Goal: Task Accomplishment & Management: Use online tool/utility

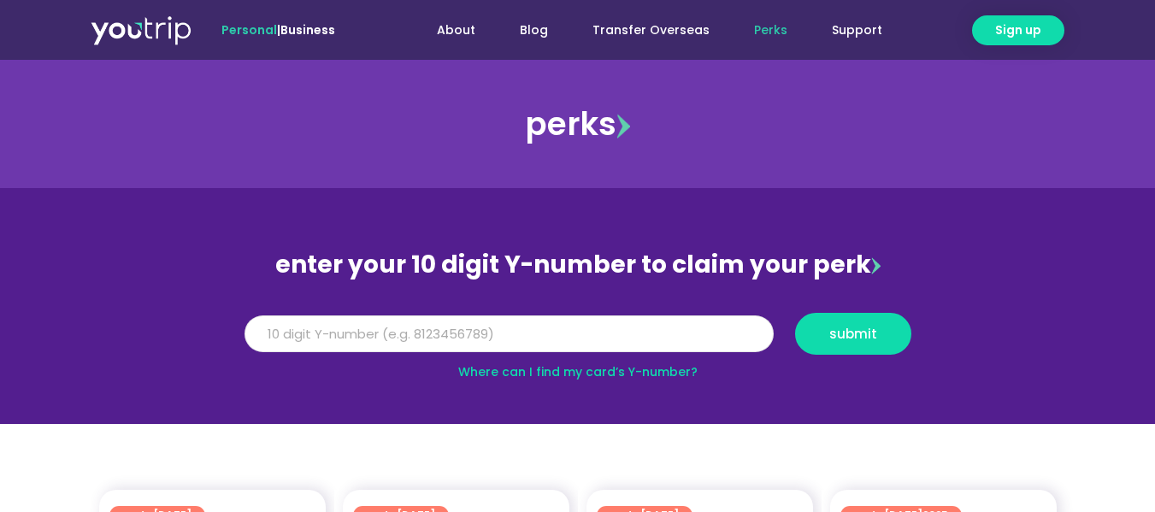
drag, startPoint x: 0, startPoint y: 0, endPoint x: 566, endPoint y: 331, distance: 655.8
click at [566, 331] on input "Y Number" at bounding box center [509, 335] width 529 height 38
click at [676, 376] on link "Where can I find my card’s Y-number?" at bounding box center [577, 371] width 239 height 17
click at [384, 332] on input "Y Number" at bounding box center [509, 335] width 529 height 38
click at [795, 313] on button "submit" at bounding box center [853, 334] width 116 height 42
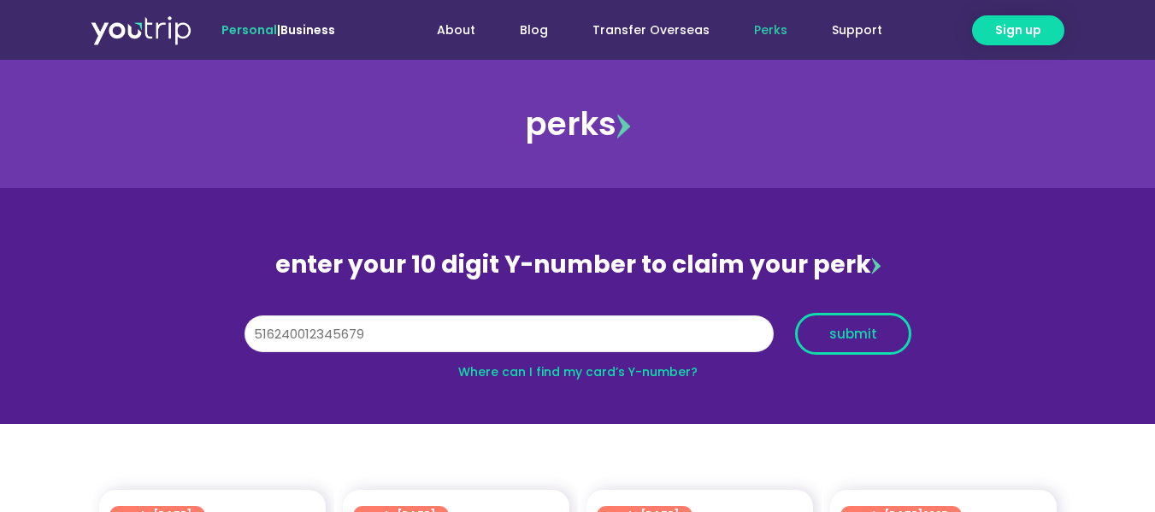
type input "516240012345679"
click at [855, 340] on span "submit" at bounding box center [854, 334] width 48 height 13
